Goal: Task Accomplishment & Management: Manage account settings

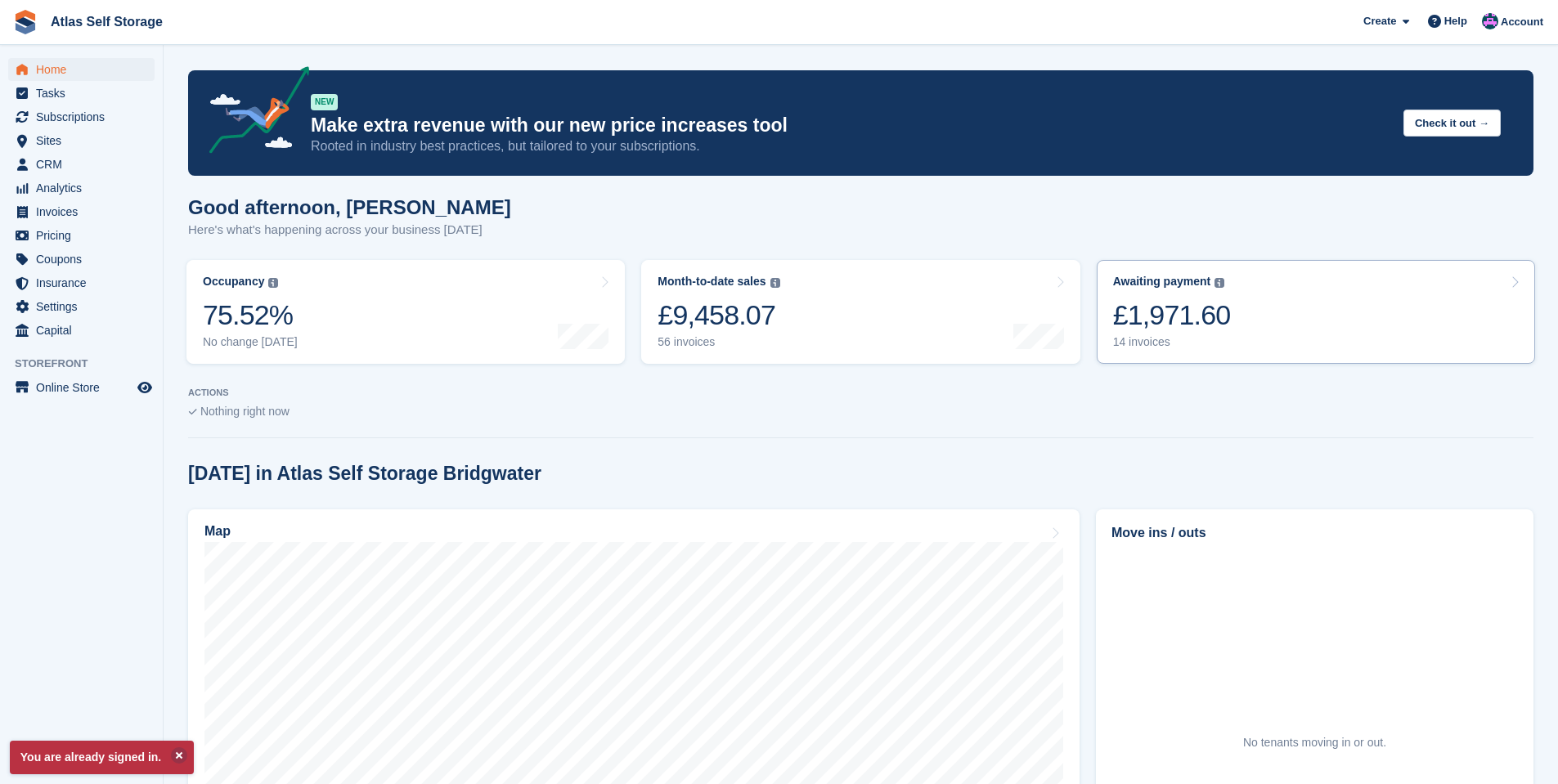
click at [1155, 340] on div "14 invoices" at bounding box center [1172, 342] width 118 height 14
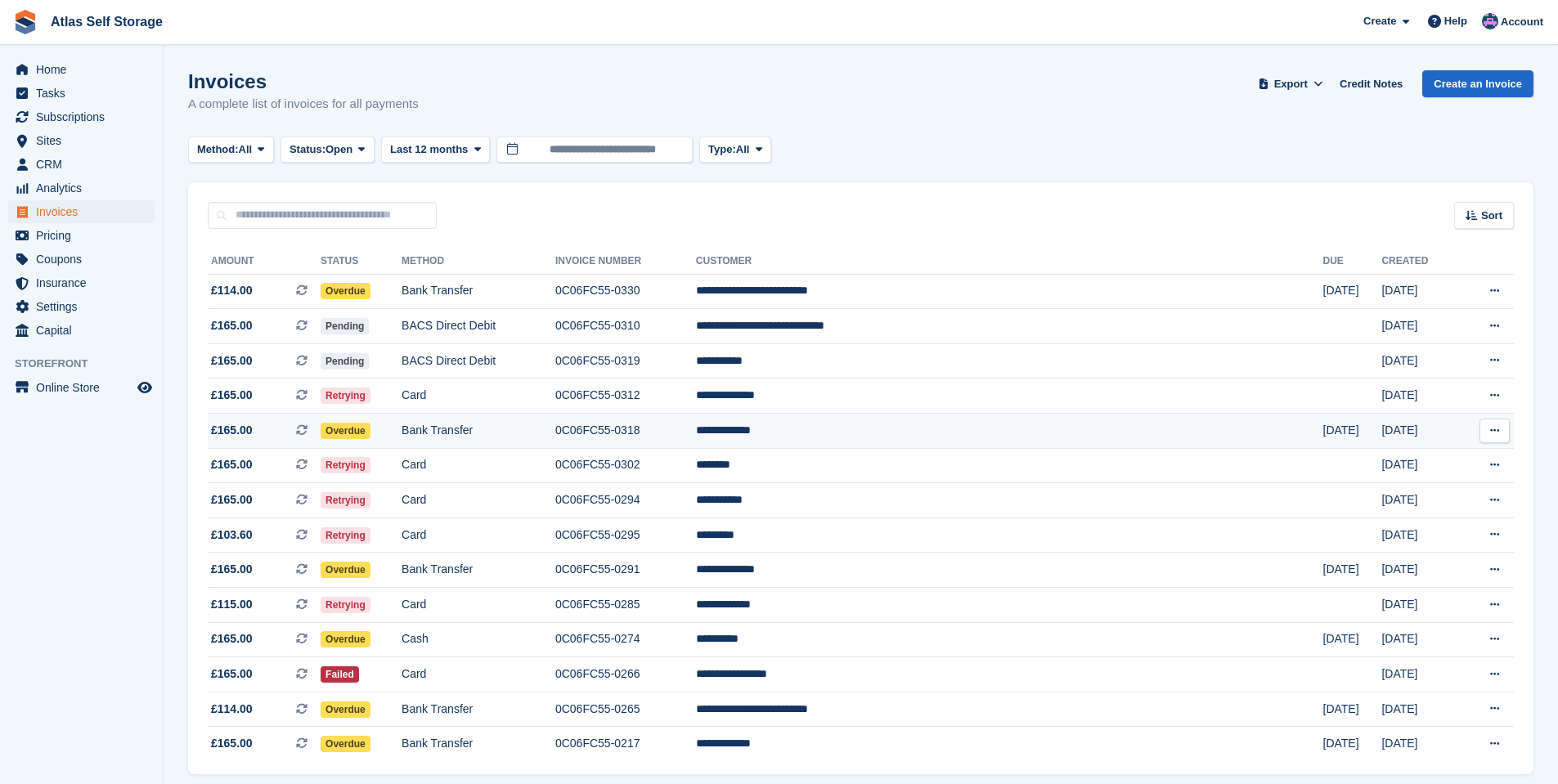
click at [897, 427] on td "**********" at bounding box center [1009, 431] width 627 height 35
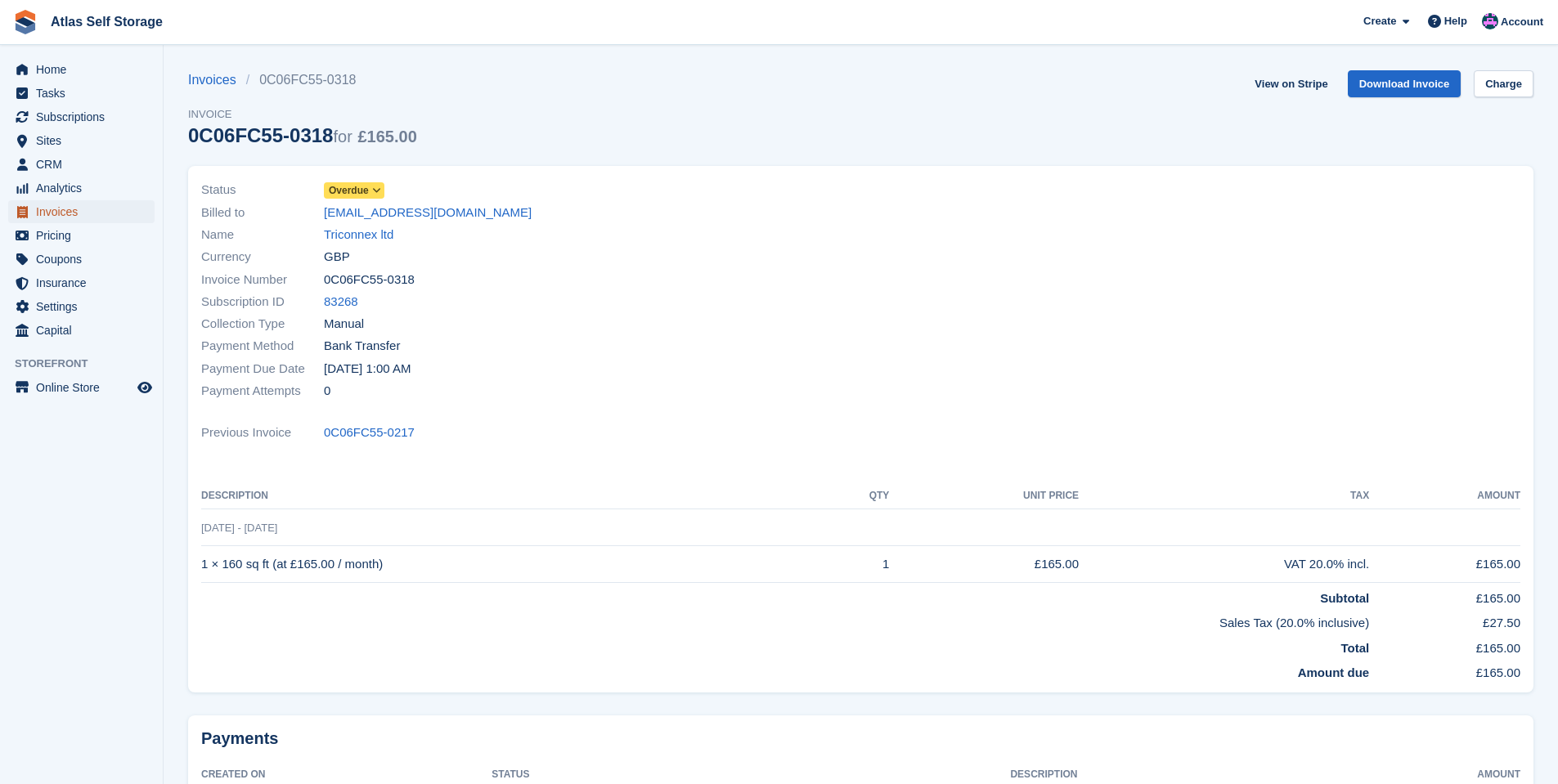
click at [65, 206] on span "Invoices" at bounding box center [85, 211] width 99 height 23
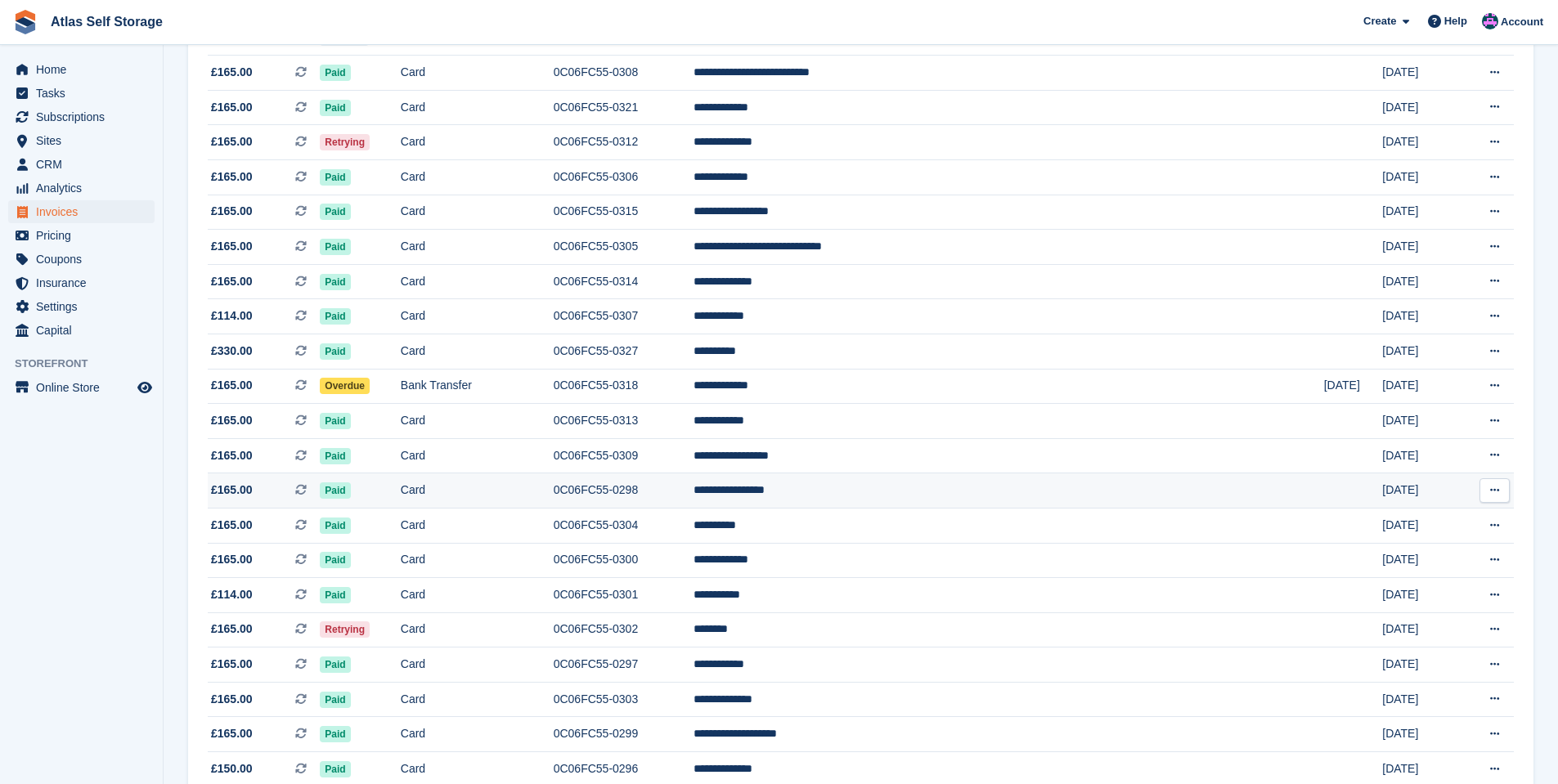
scroll to position [818, 0]
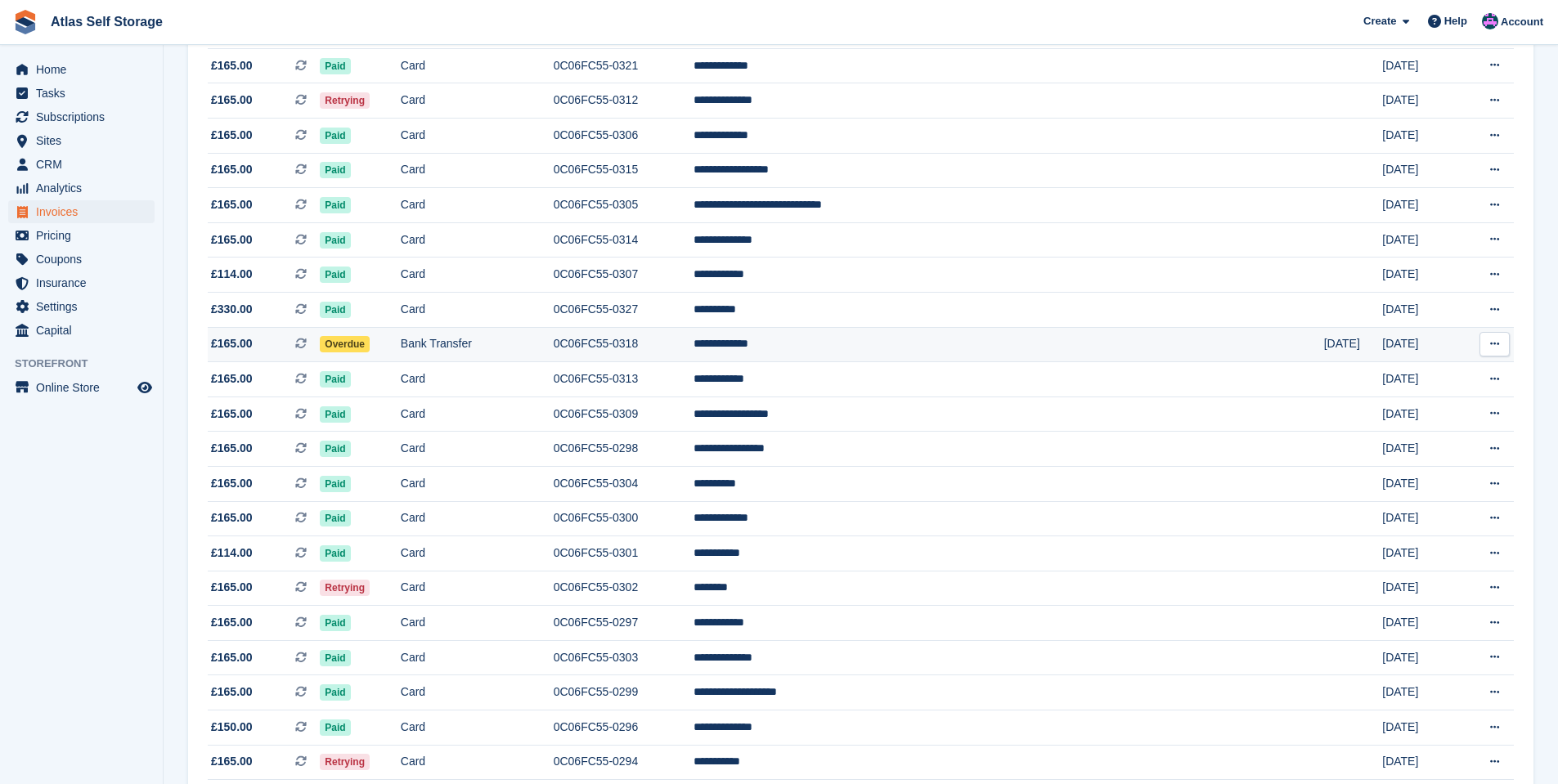
click at [931, 342] on td "**********" at bounding box center [1008, 345] width 631 height 35
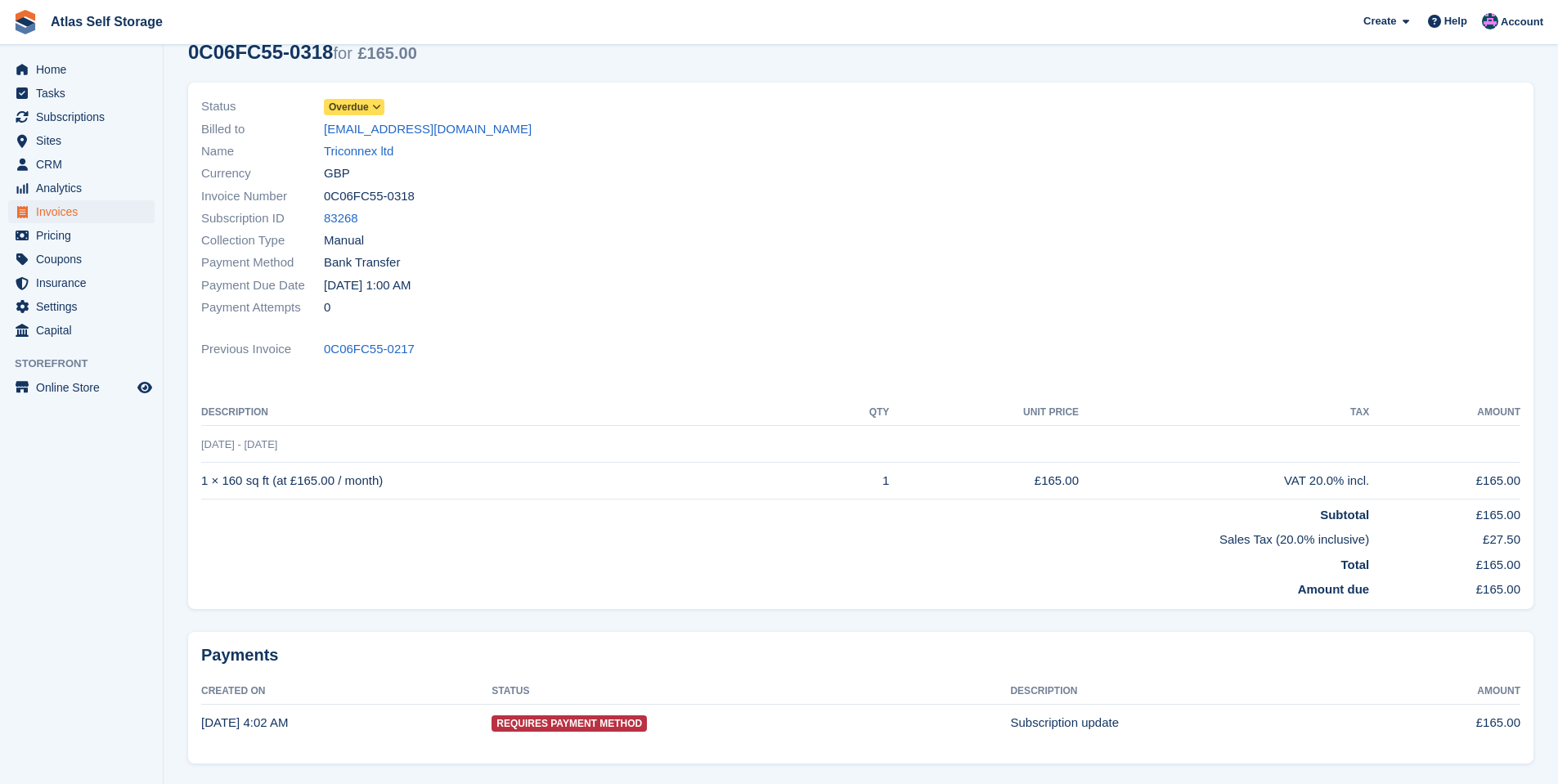
scroll to position [55, 0]
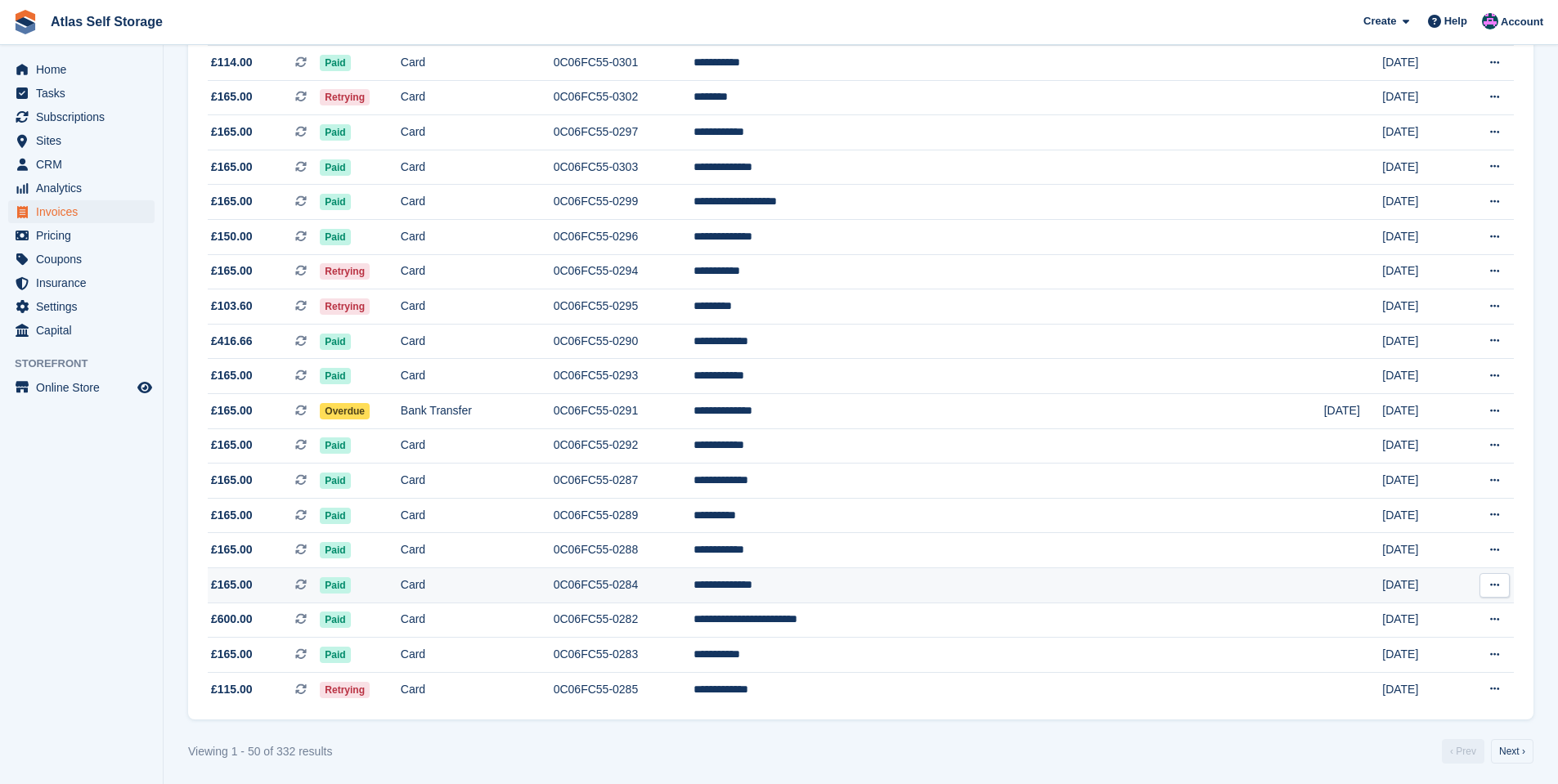
scroll to position [1312, 0]
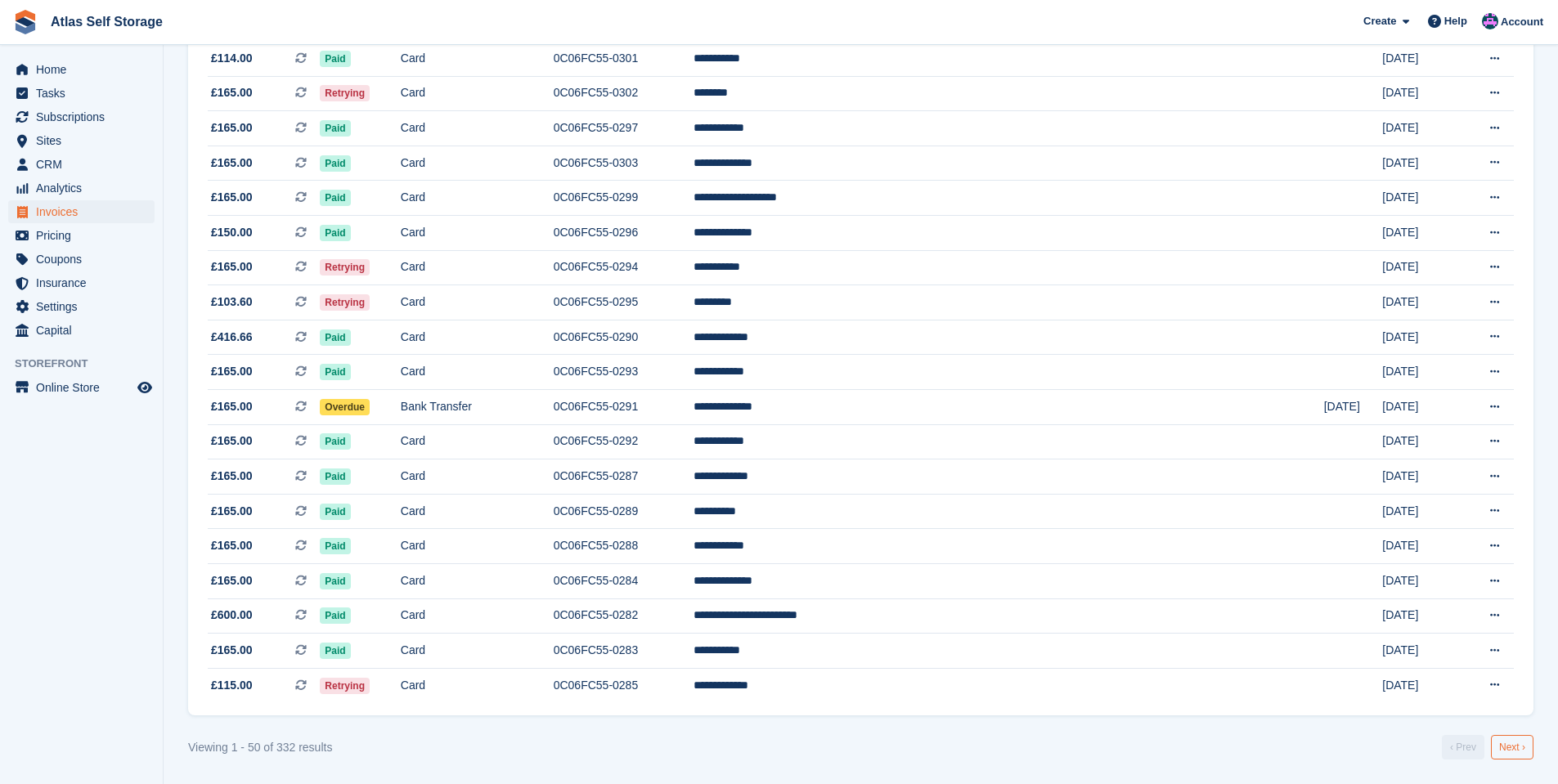
click at [1511, 749] on link "Next ›" at bounding box center [1513, 746] width 42 height 24
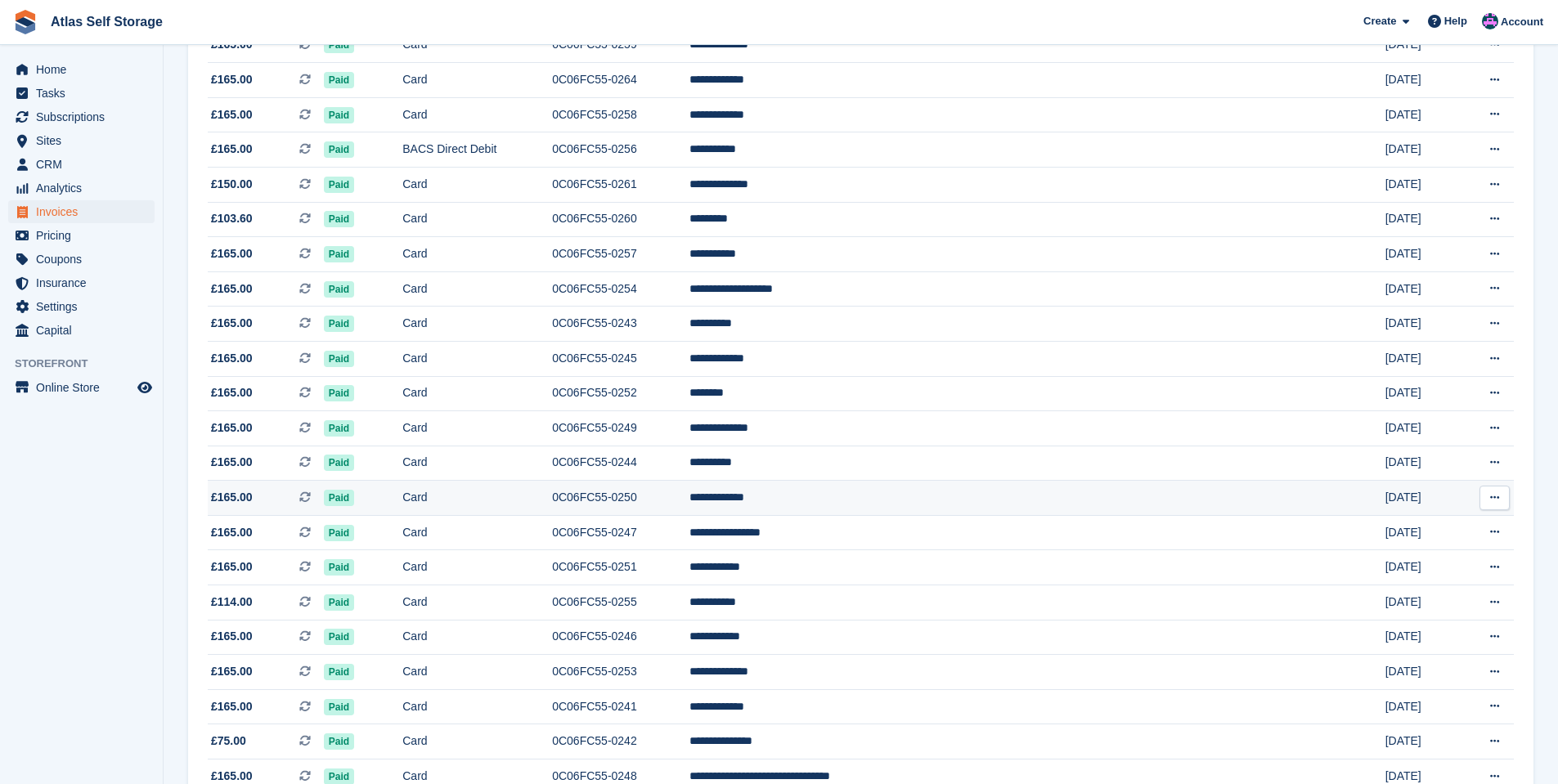
scroll to position [904, 0]
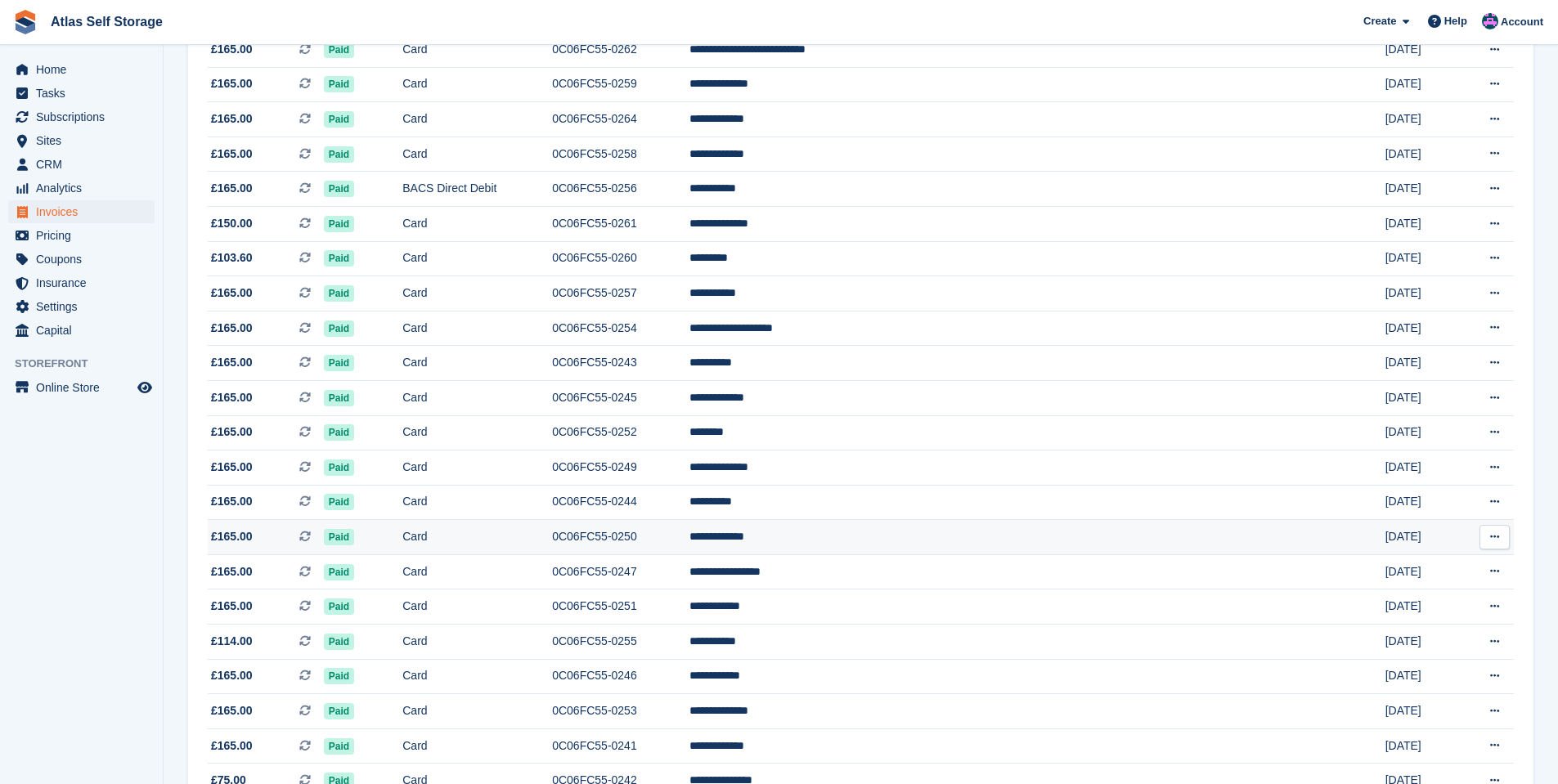
click at [1497, 532] on icon at bounding box center [1494, 536] width 9 height 11
click at [1403, 564] on p "Download PDF" at bounding box center [1431, 569] width 142 height 21
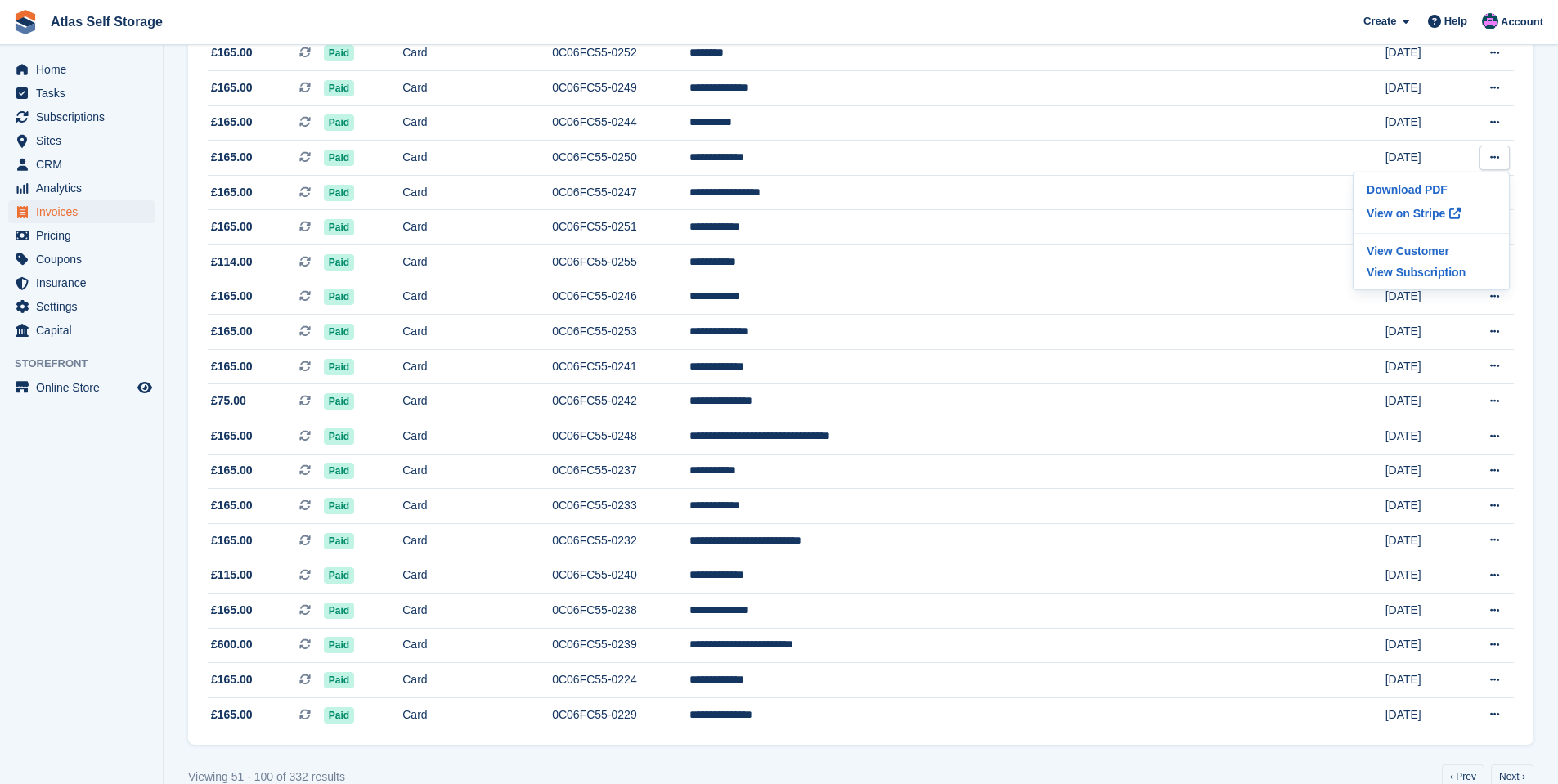
scroll to position [1312, 0]
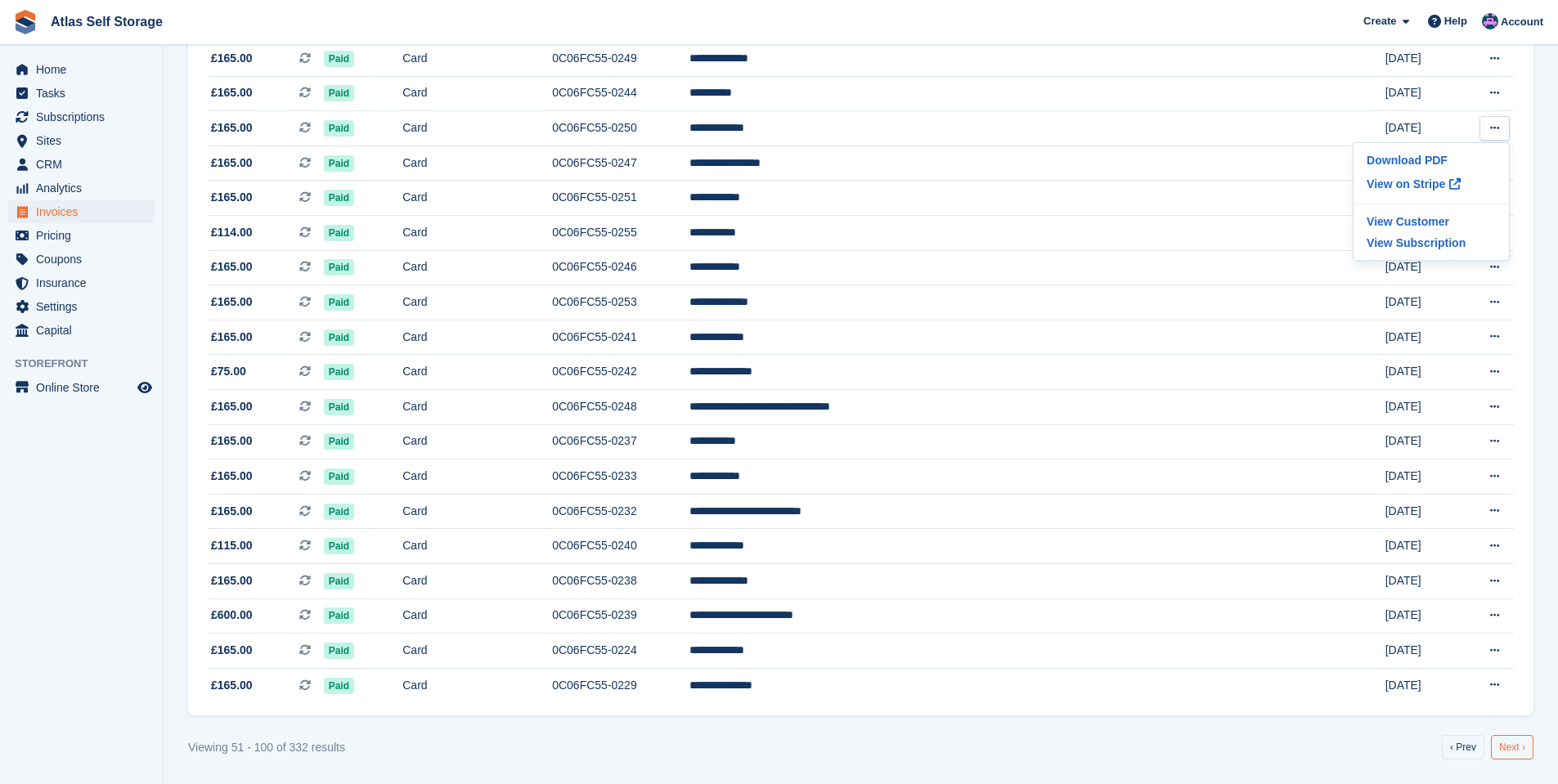
click at [1522, 742] on link "Next ›" at bounding box center [1513, 746] width 42 height 24
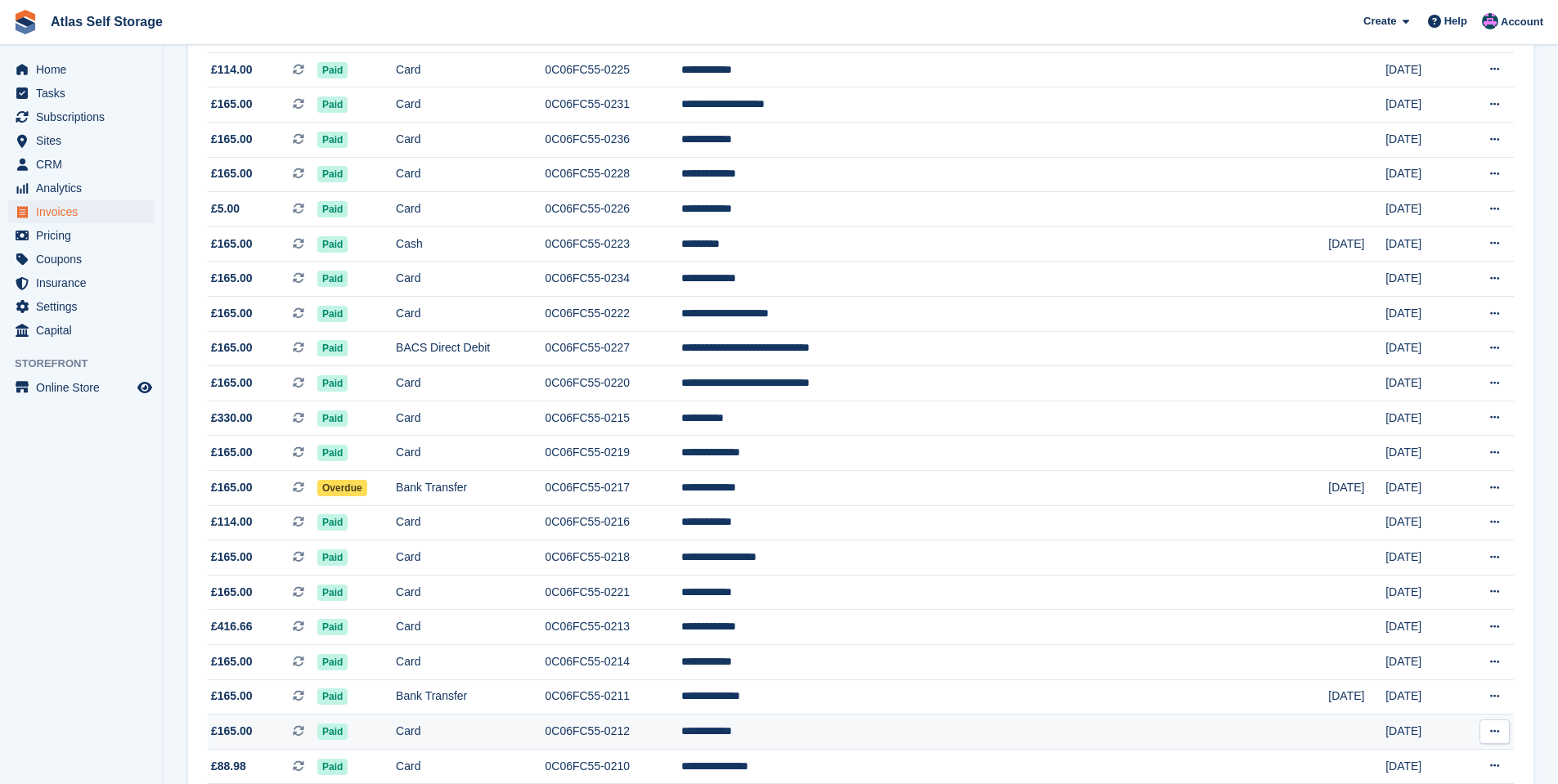
scroll to position [249, 0]
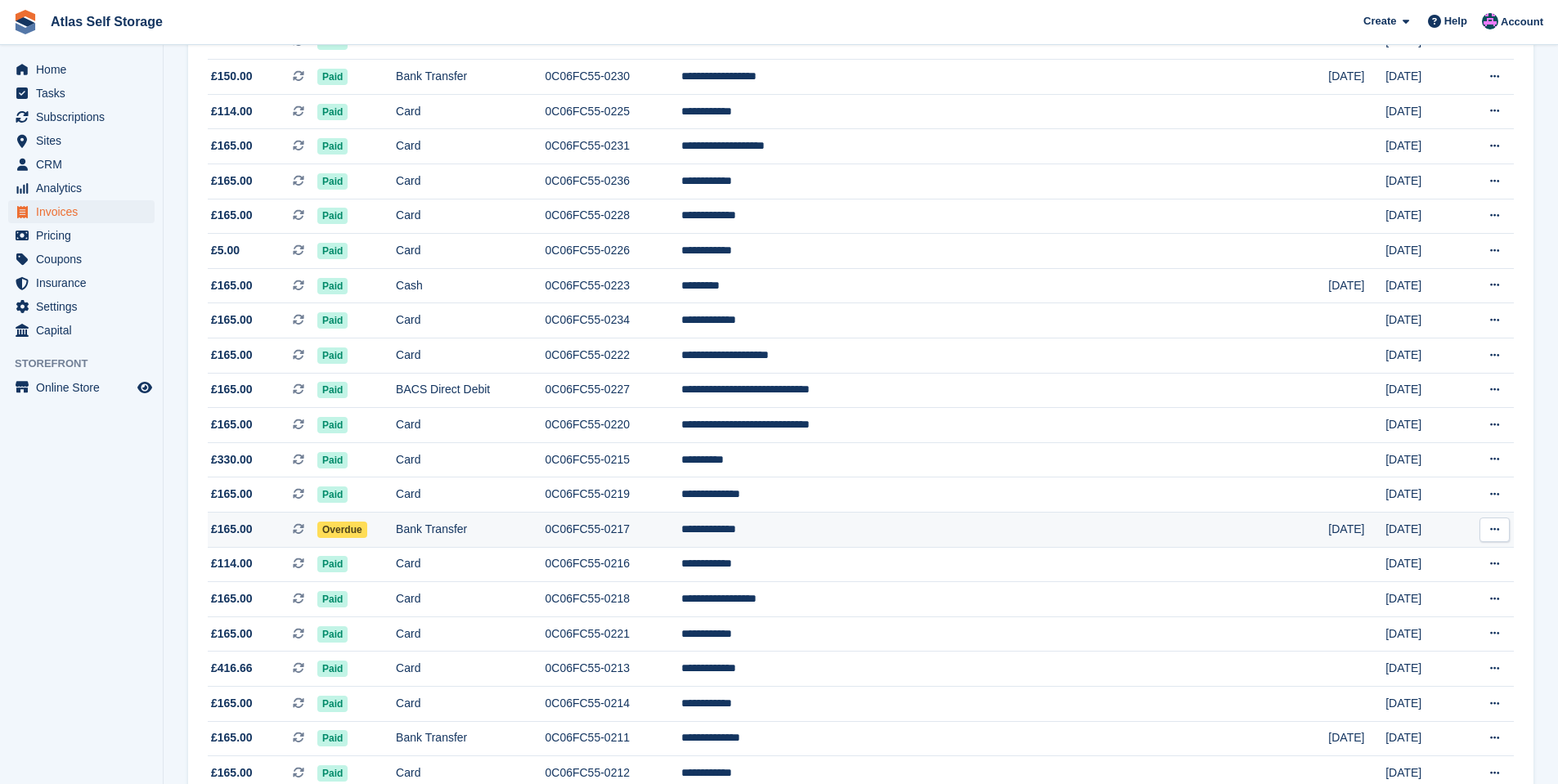
click at [1499, 527] on icon at bounding box center [1494, 529] width 9 height 11
click at [1401, 557] on p "Download PDF" at bounding box center [1431, 562] width 142 height 21
click at [367, 528] on span "Overdue" at bounding box center [343, 529] width 50 height 16
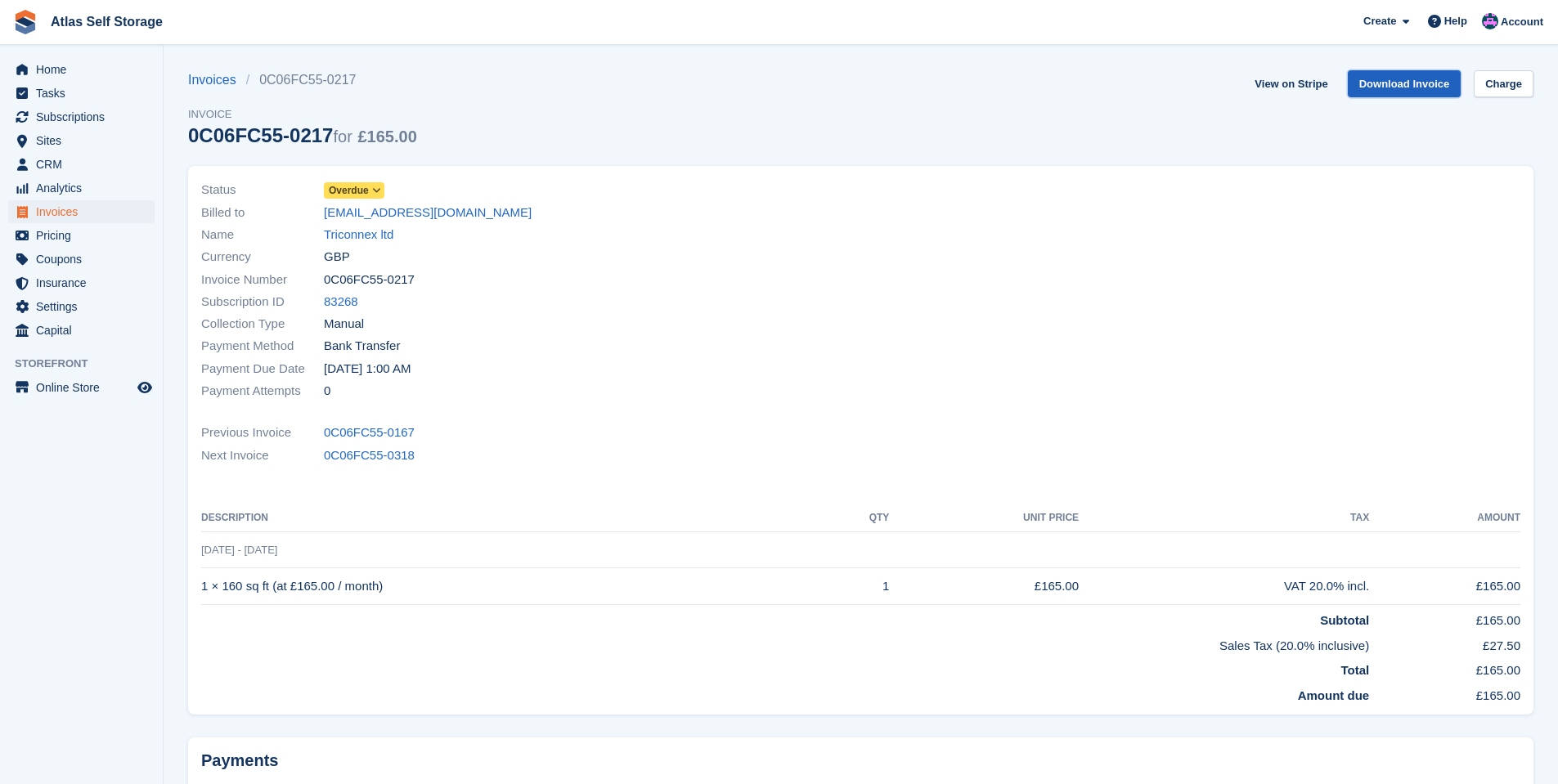
click at [1430, 87] on link "Download Invoice" at bounding box center [1404, 84] width 114 height 27
click at [297, 77] on li "0C06FC55-0217" at bounding box center [306, 80] width 120 height 19
click at [55, 68] on span "Home" at bounding box center [85, 70] width 99 height 23
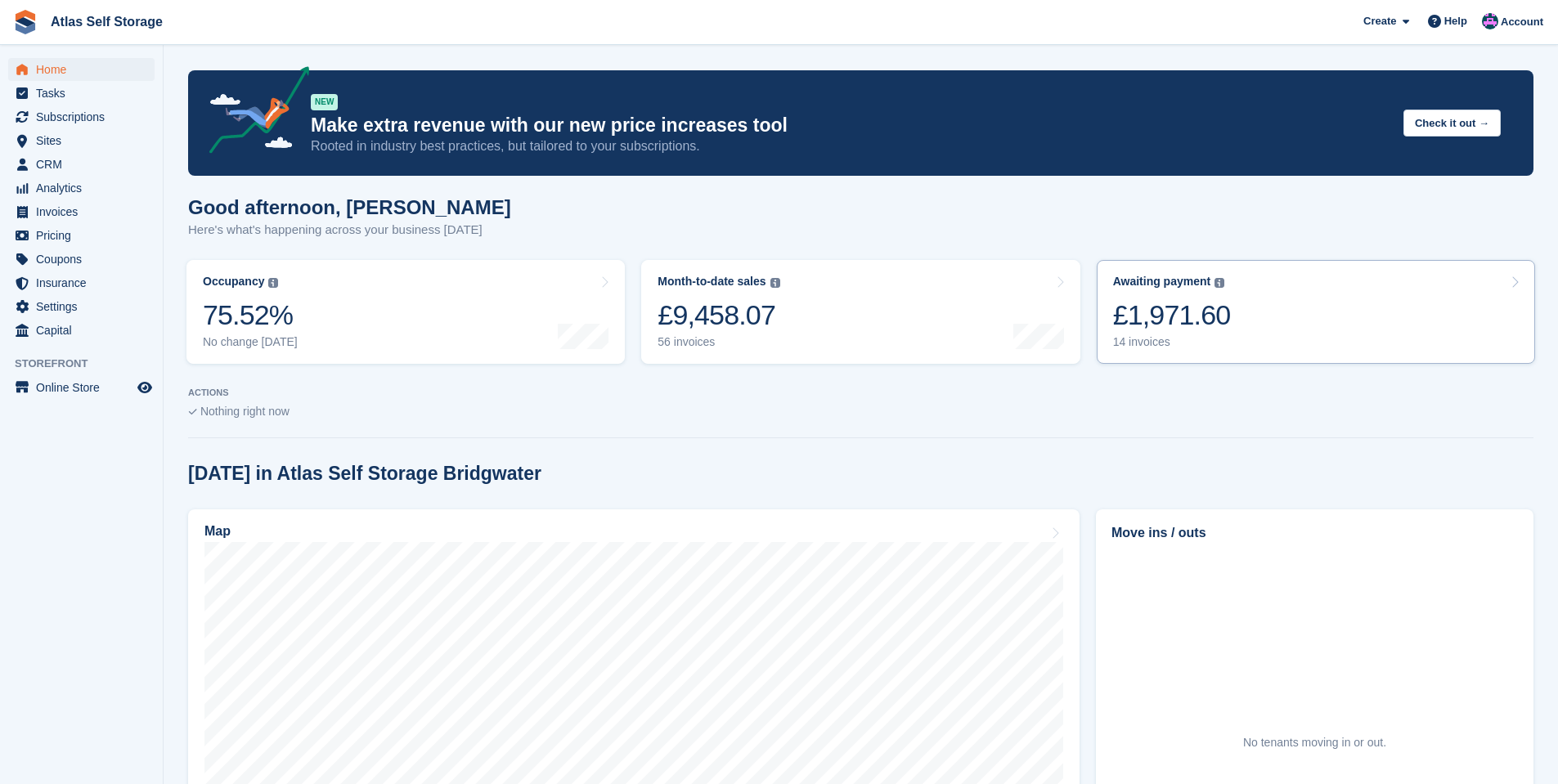
click at [1147, 340] on div "14 invoices" at bounding box center [1172, 342] width 118 height 14
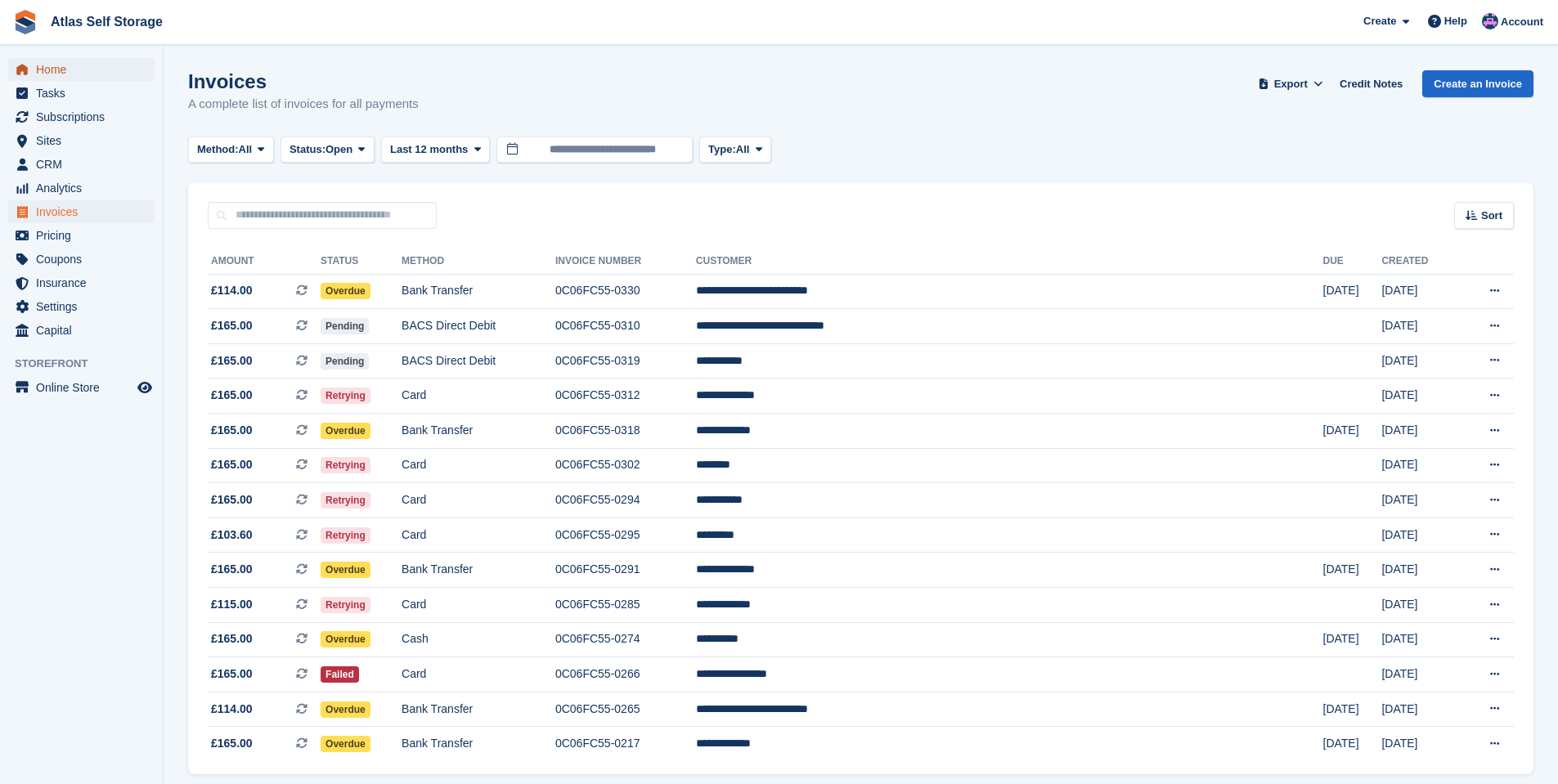
click at [39, 67] on span "Home" at bounding box center [85, 70] width 99 height 23
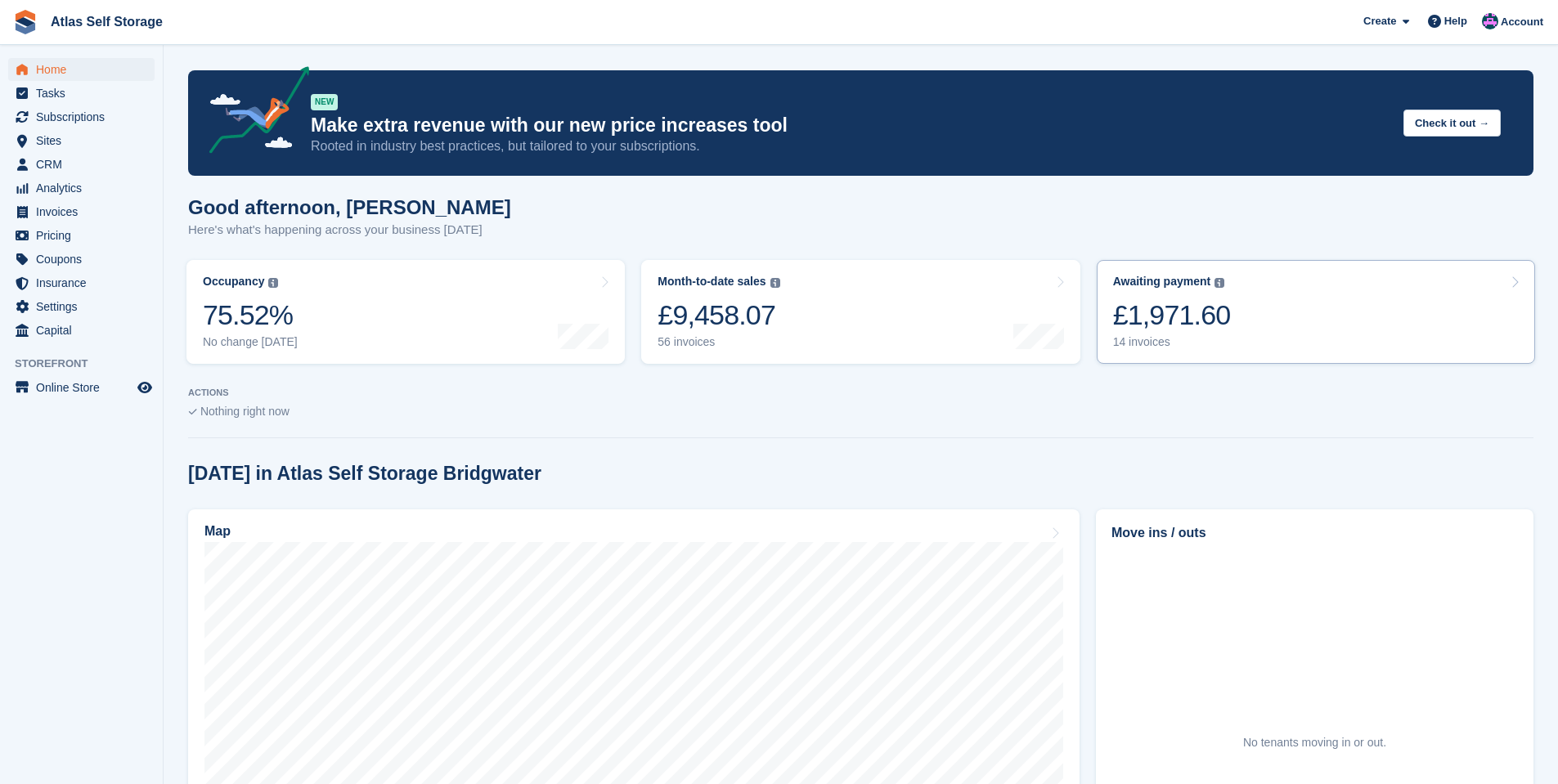
click at [1148, 342] on div "14 invoices" at bounding box center [1172, 342] width 118 height 14
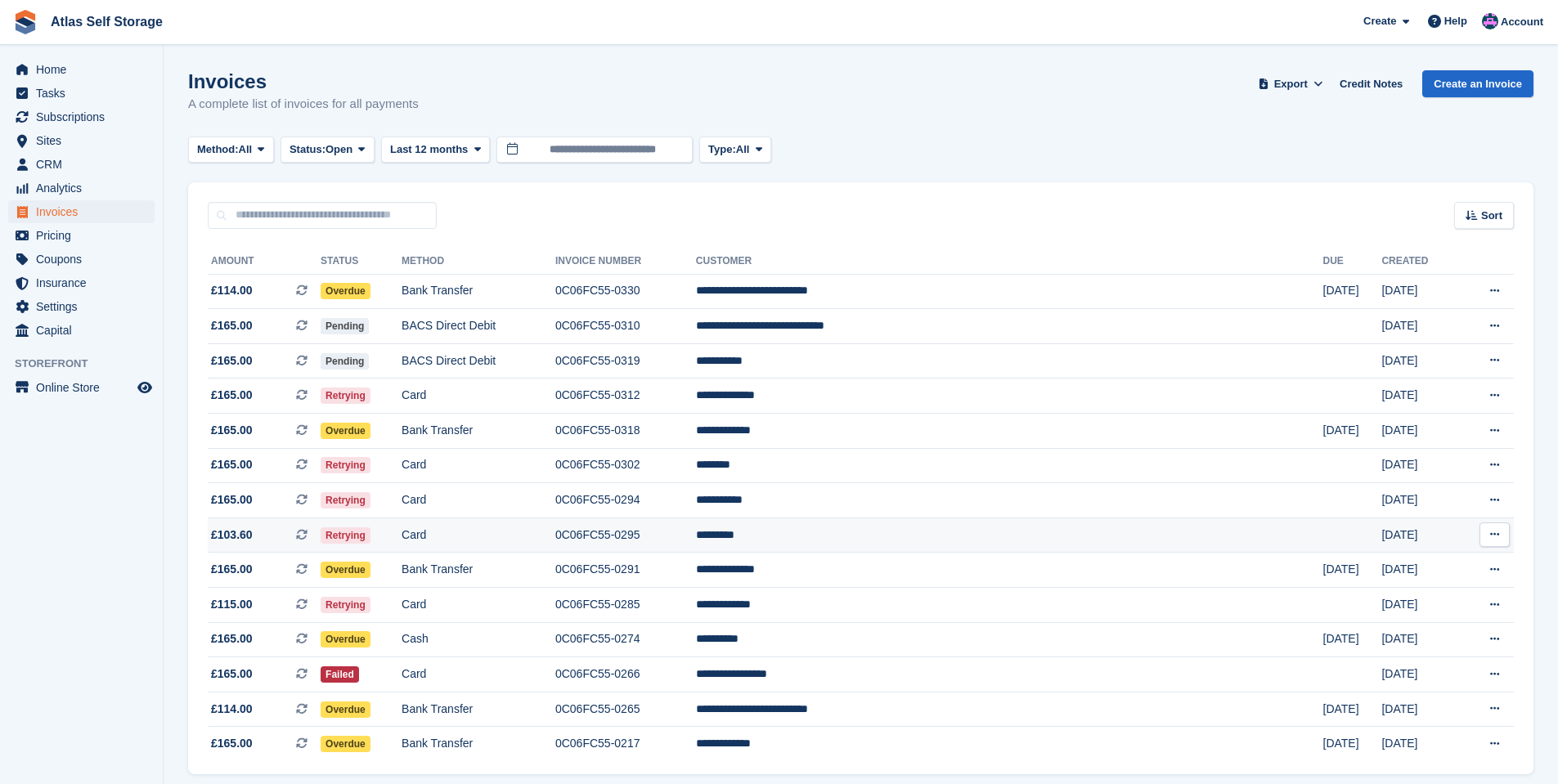
click at [895, 531] on td "*********" at bounding box center [1009, 535] width 627 height 35
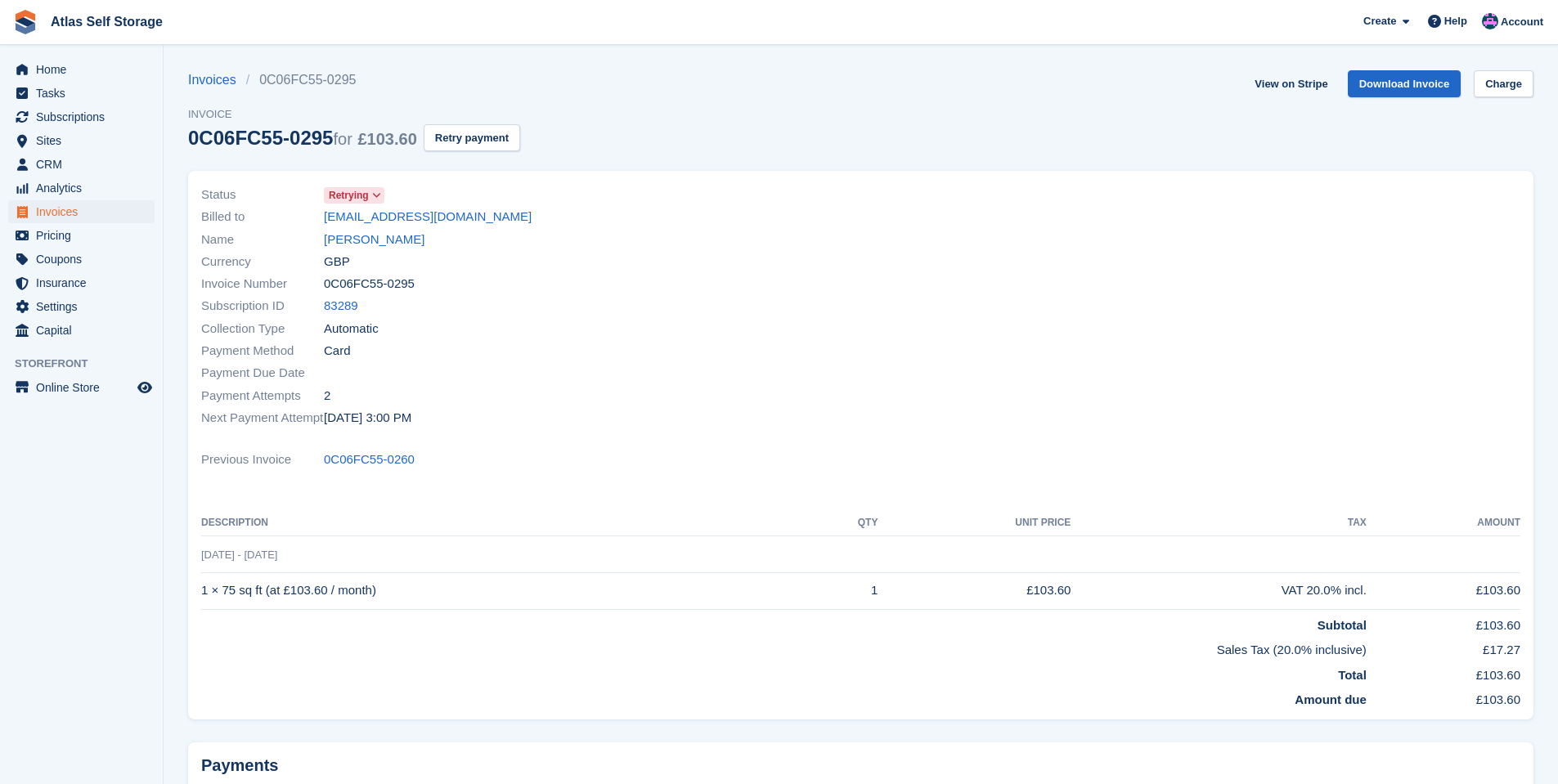
click at [378, 192] on icon at bounding box center [376, 195] width 9 height 10
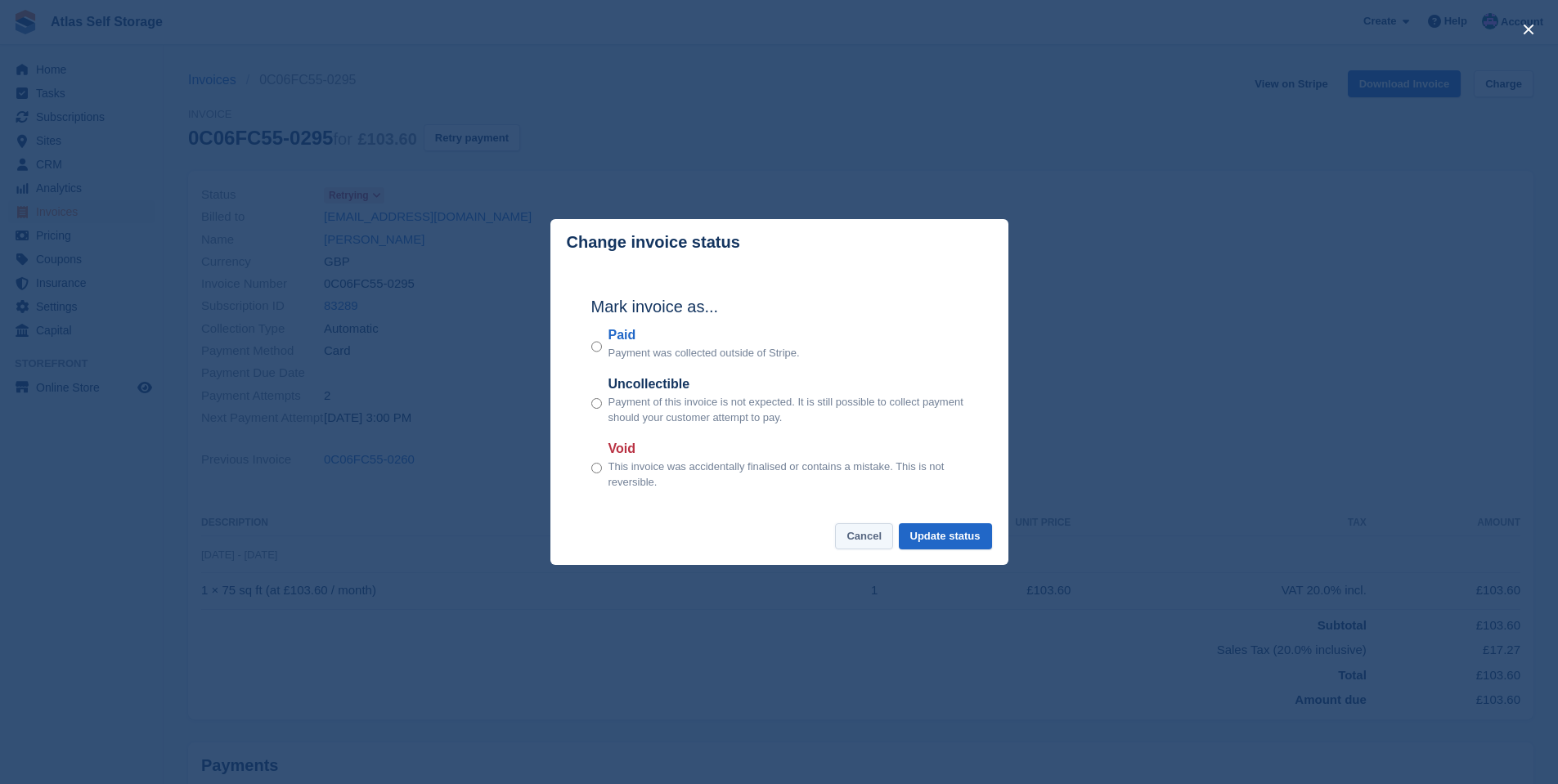
click at [873, 537] on button "Cancel" at bounding box center [864, 537] width 58 height 27
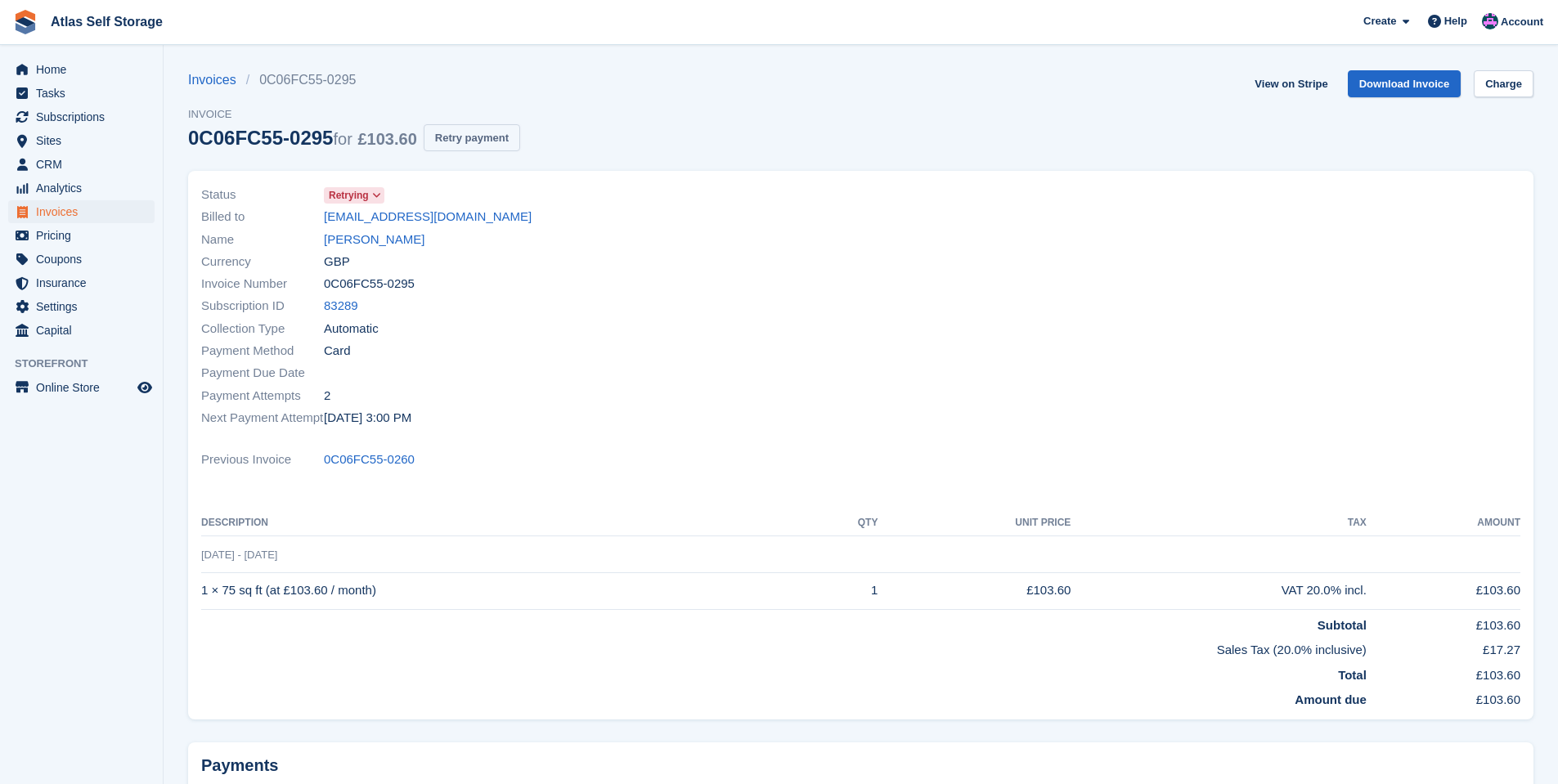
click at [482, 136] on button "Retry payment" at bounding box center [472, 138] width 97 height 27
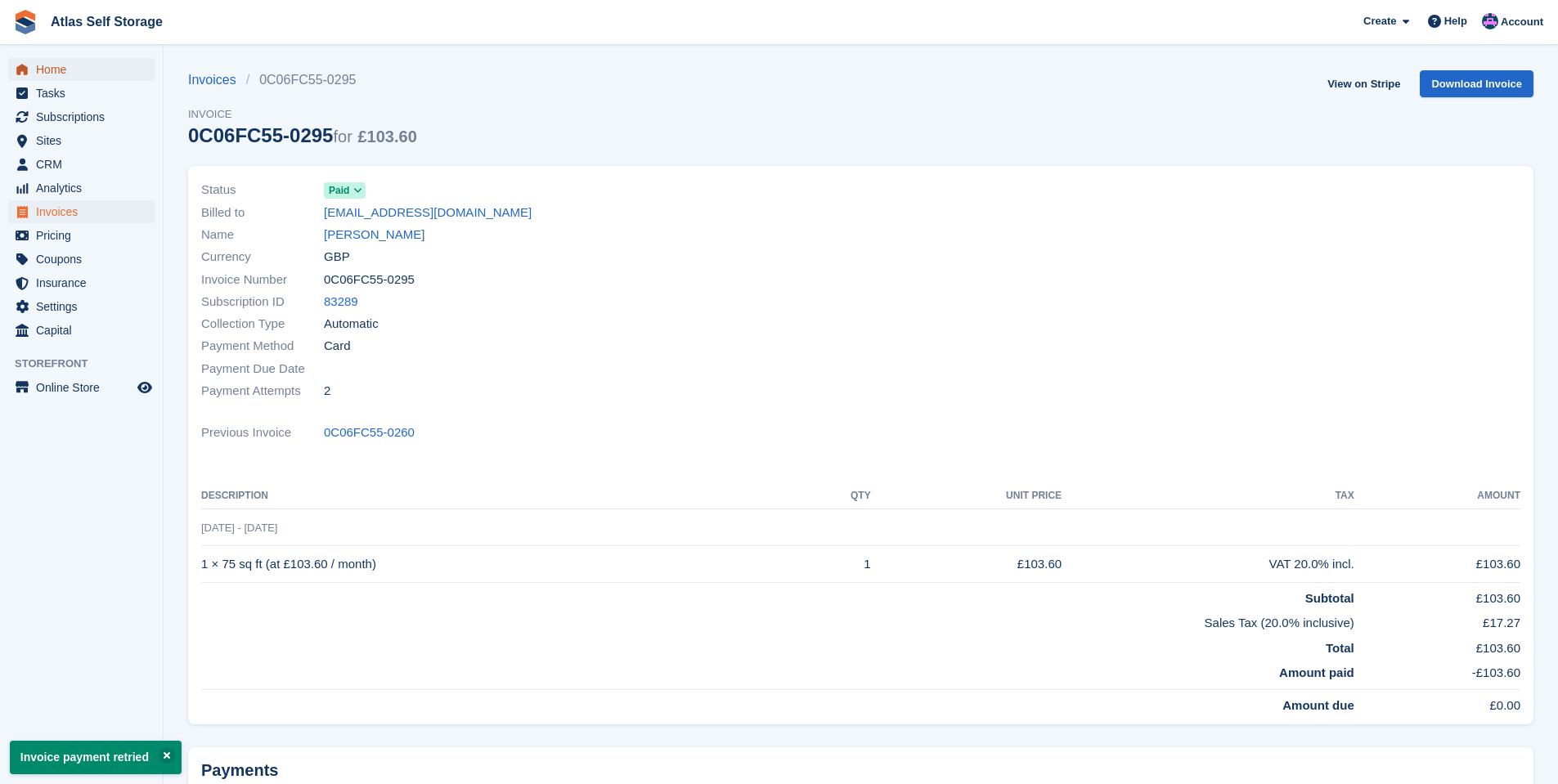
click at [58, 71] on span "Home" at bounding box center [85, 70] width 99 height 23
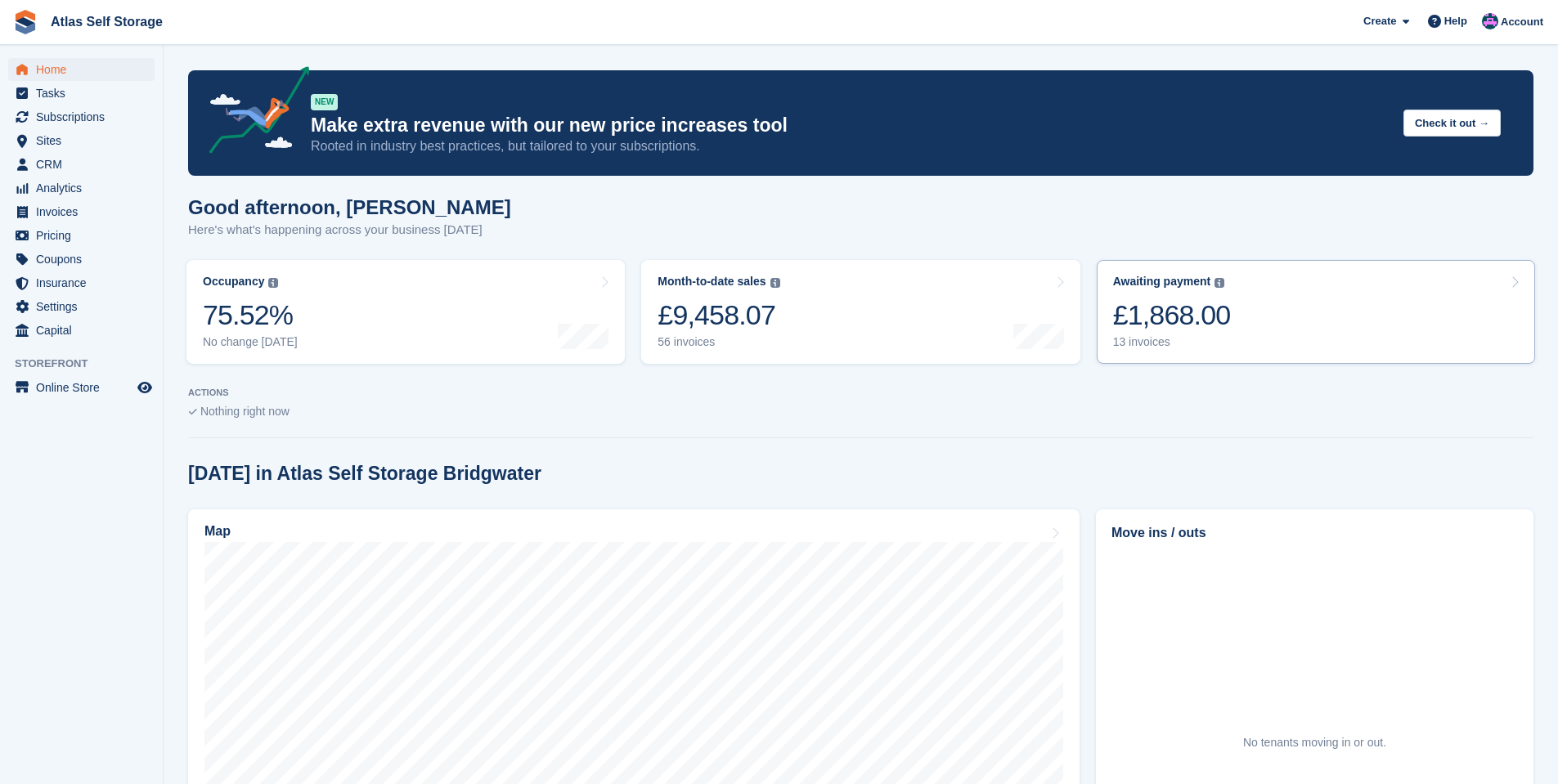
click at [1136, 345] on div "13 invoices" at bounding box center [1172, 342] width 118 height 14
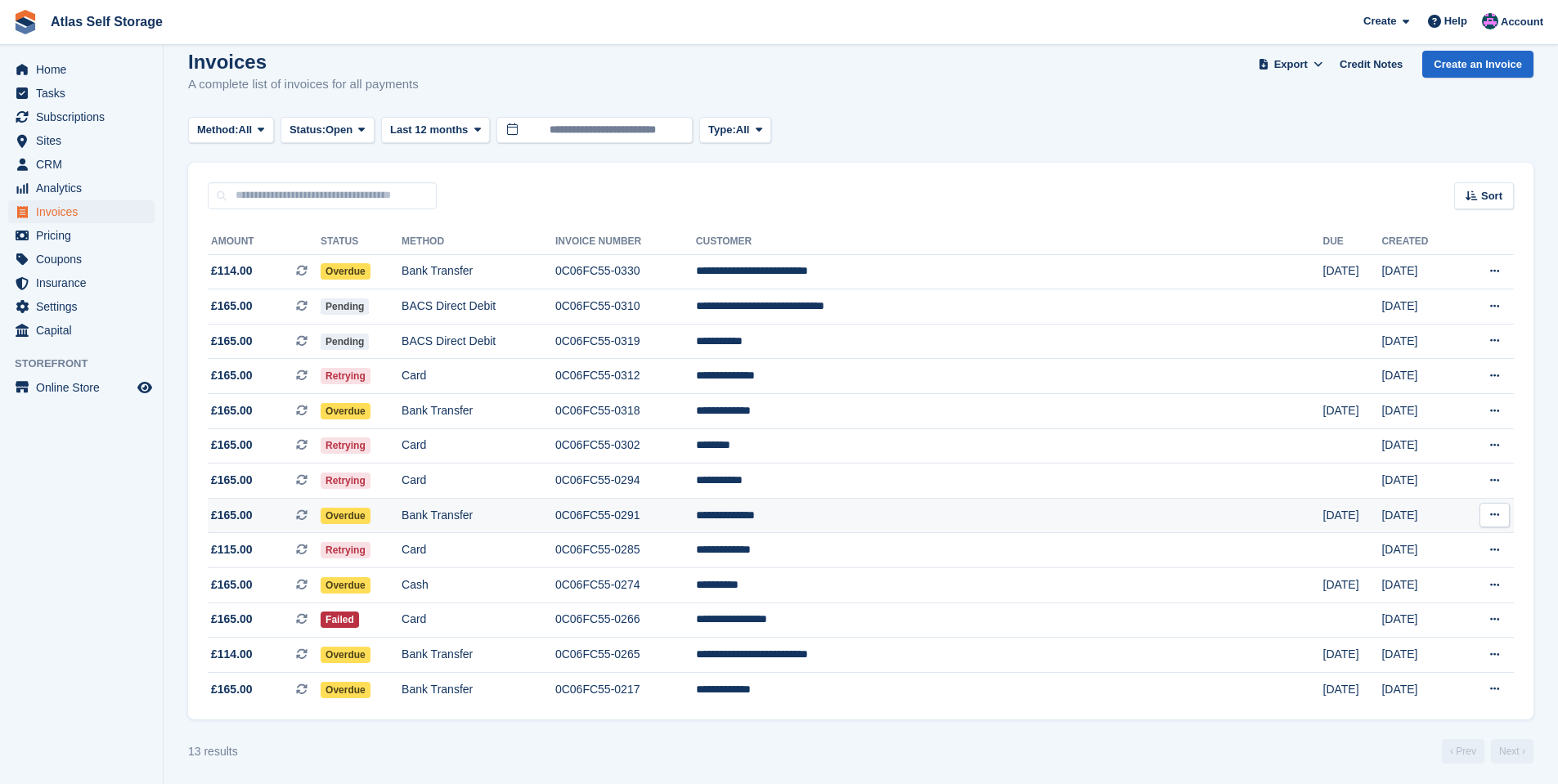
scroll to position [24, 0]
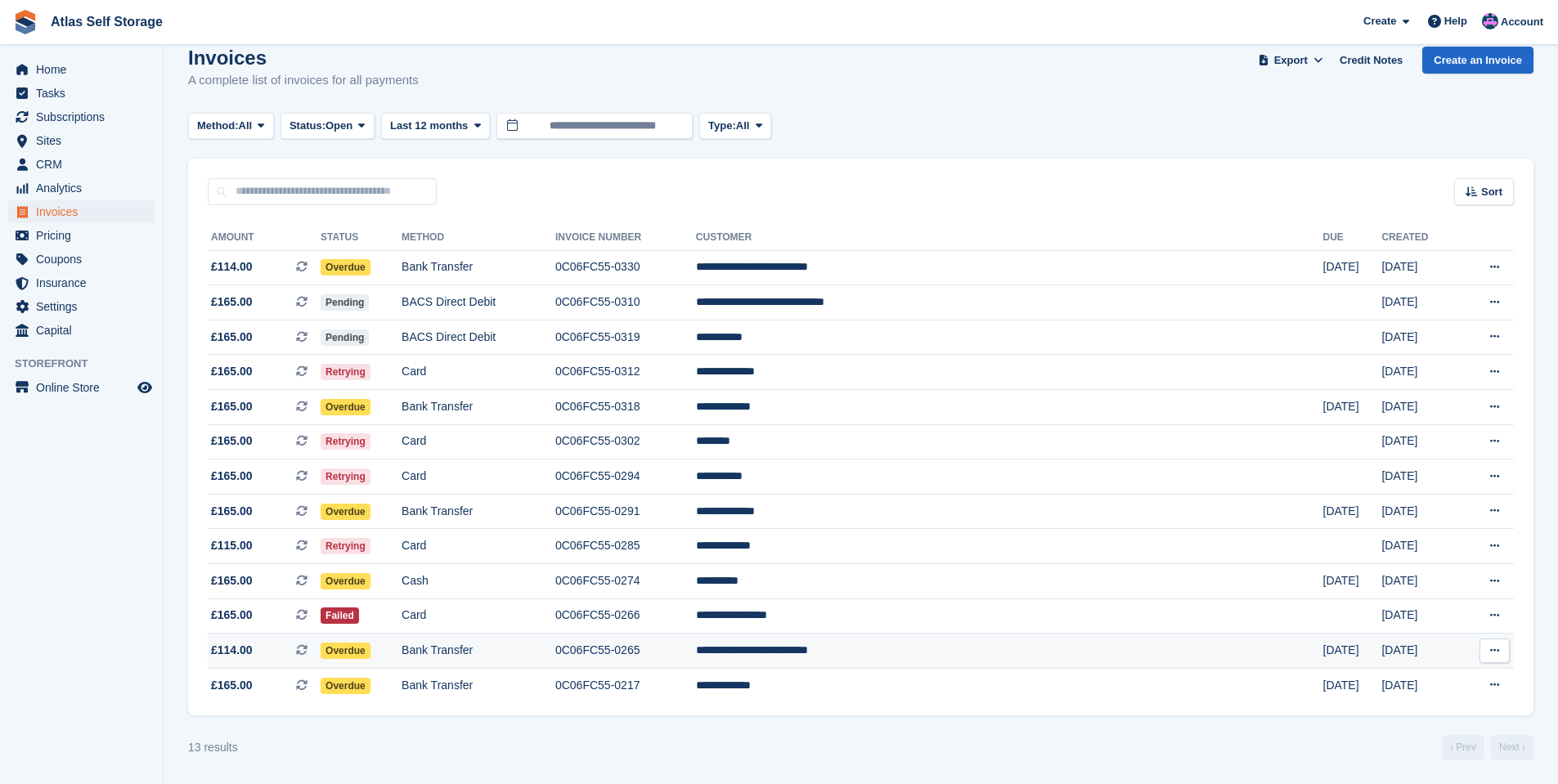
click at [982, 656] on td "**********" at bounding box center [1009, 651] width 627 height 35
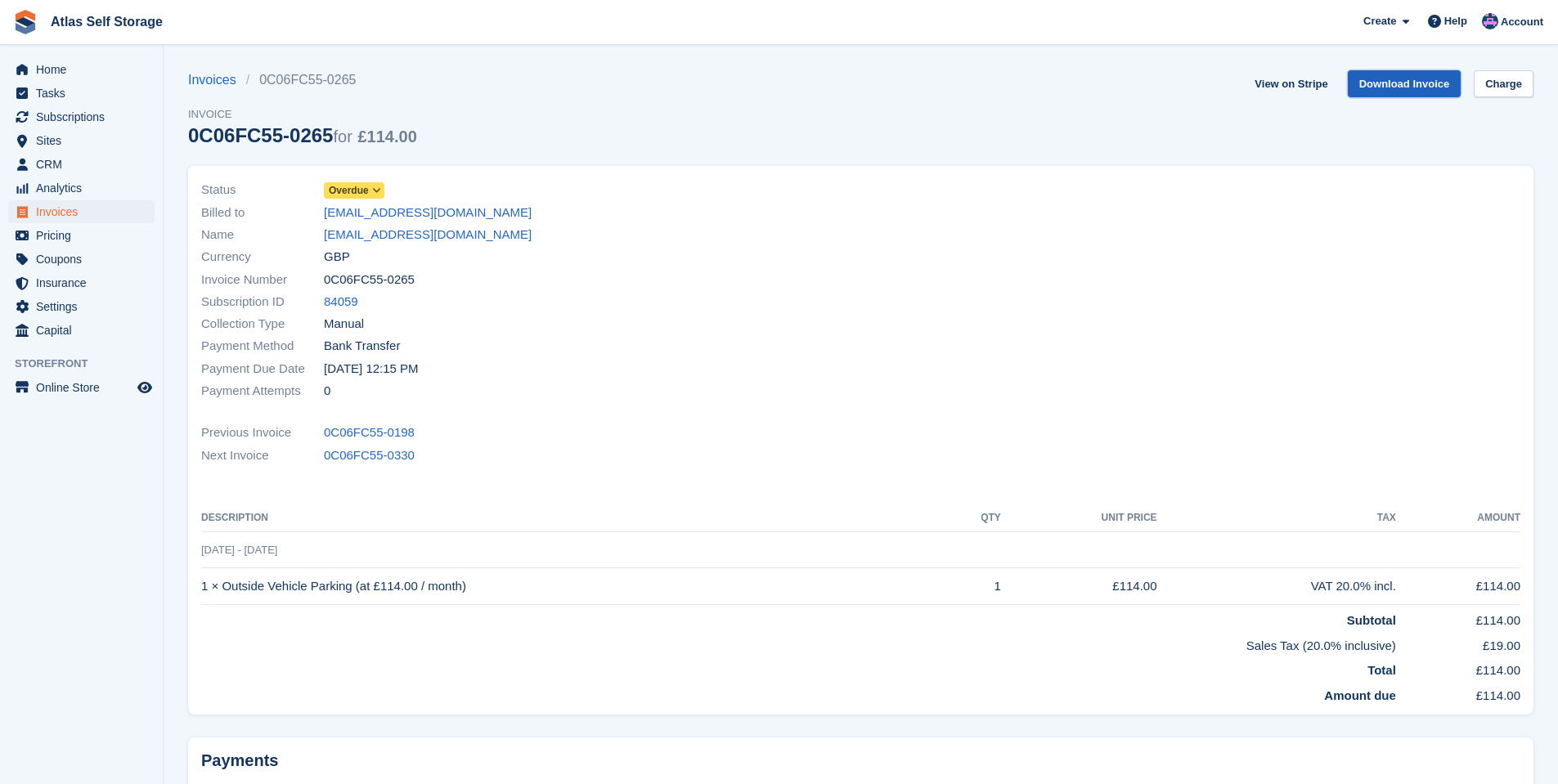
click at [1419, 84] on link "Download Invoice" at bounding box center [1404, 84] width 114 height 27
